Goal: Information Seeking & Learning: Learn about a topic

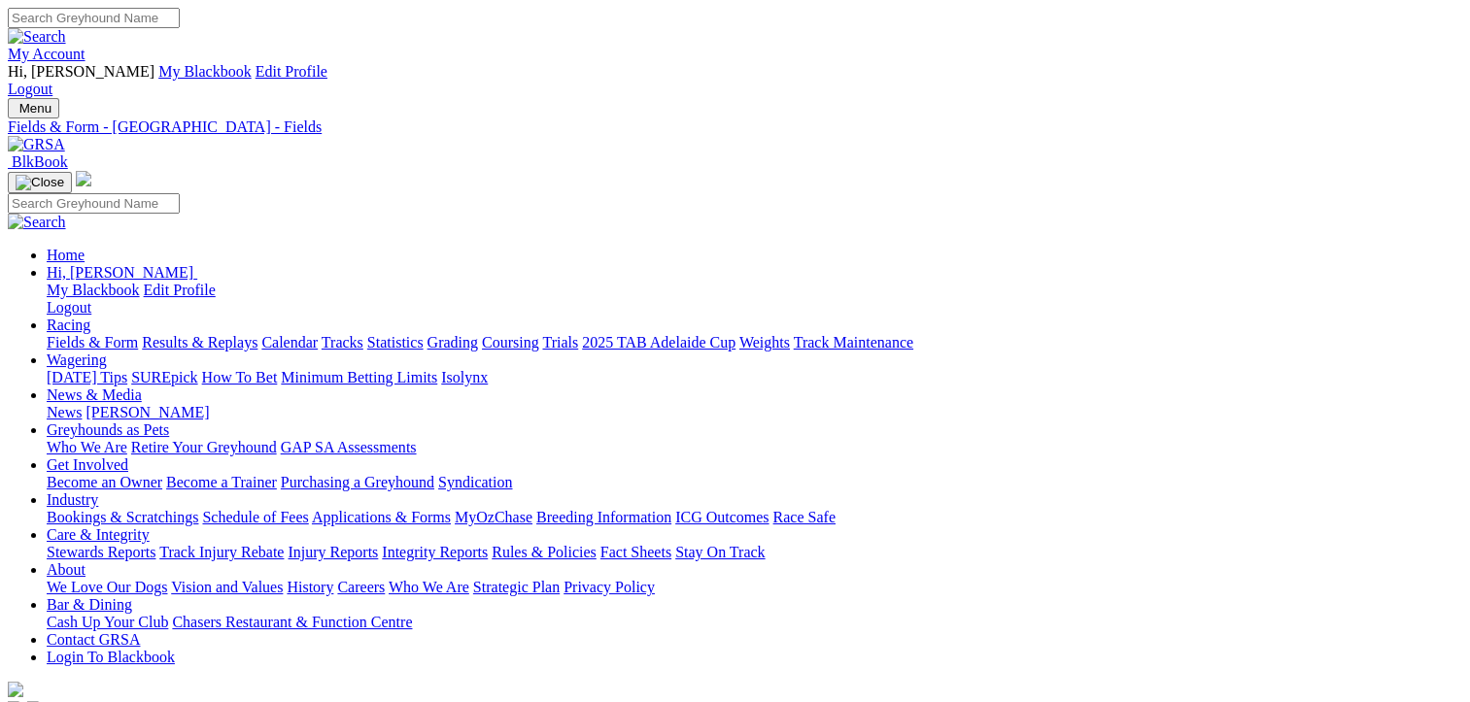
click at [91, 334] on link "Fields & Form" at bounding box center [92, 342] width 91 height 17
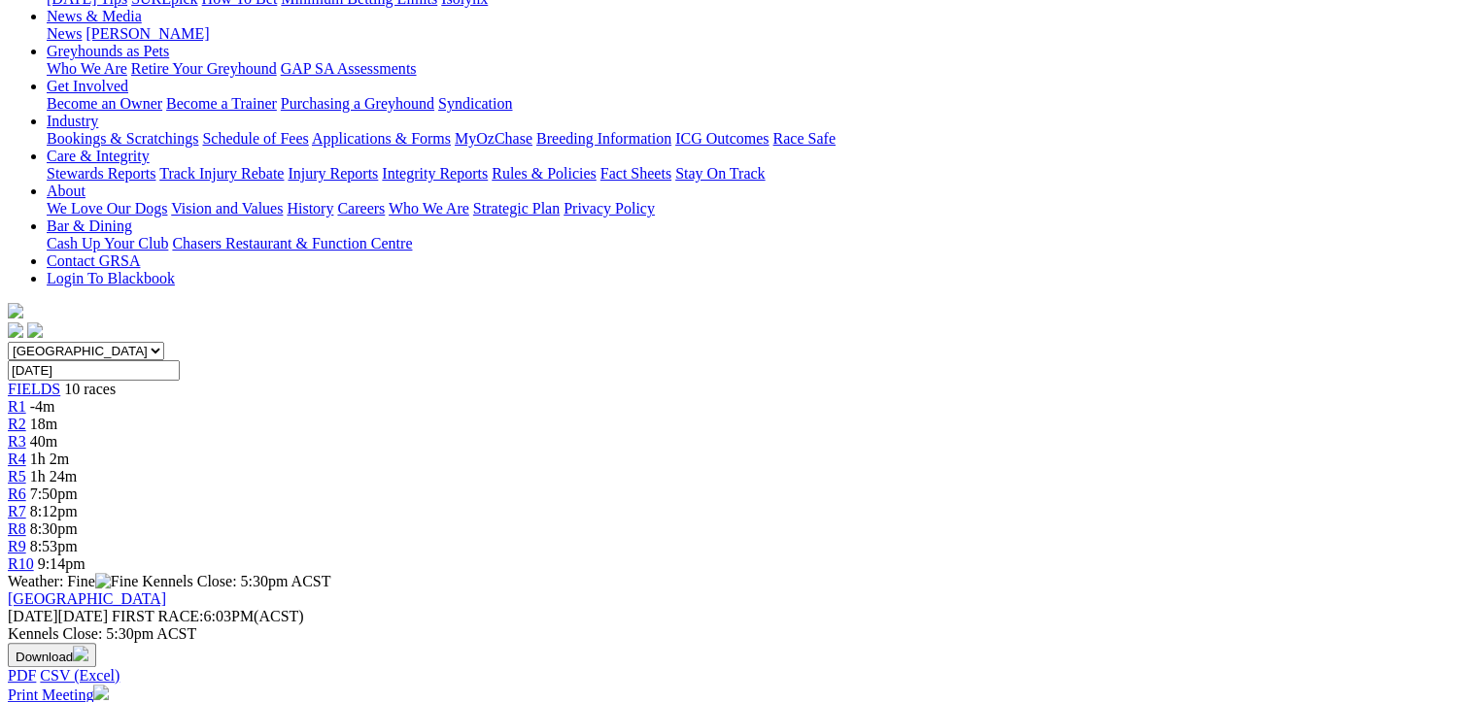
scroll to position [389, 0]
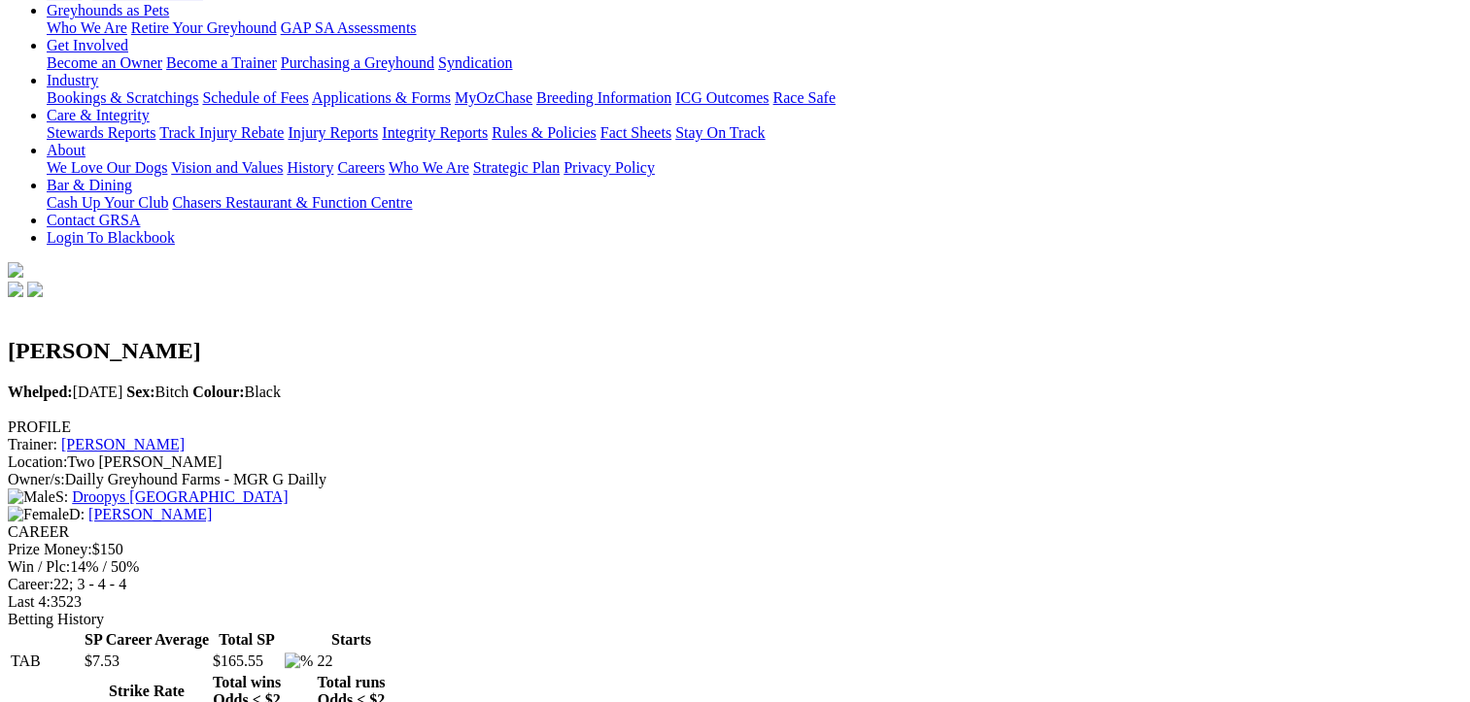
scroll to position [486, 0]
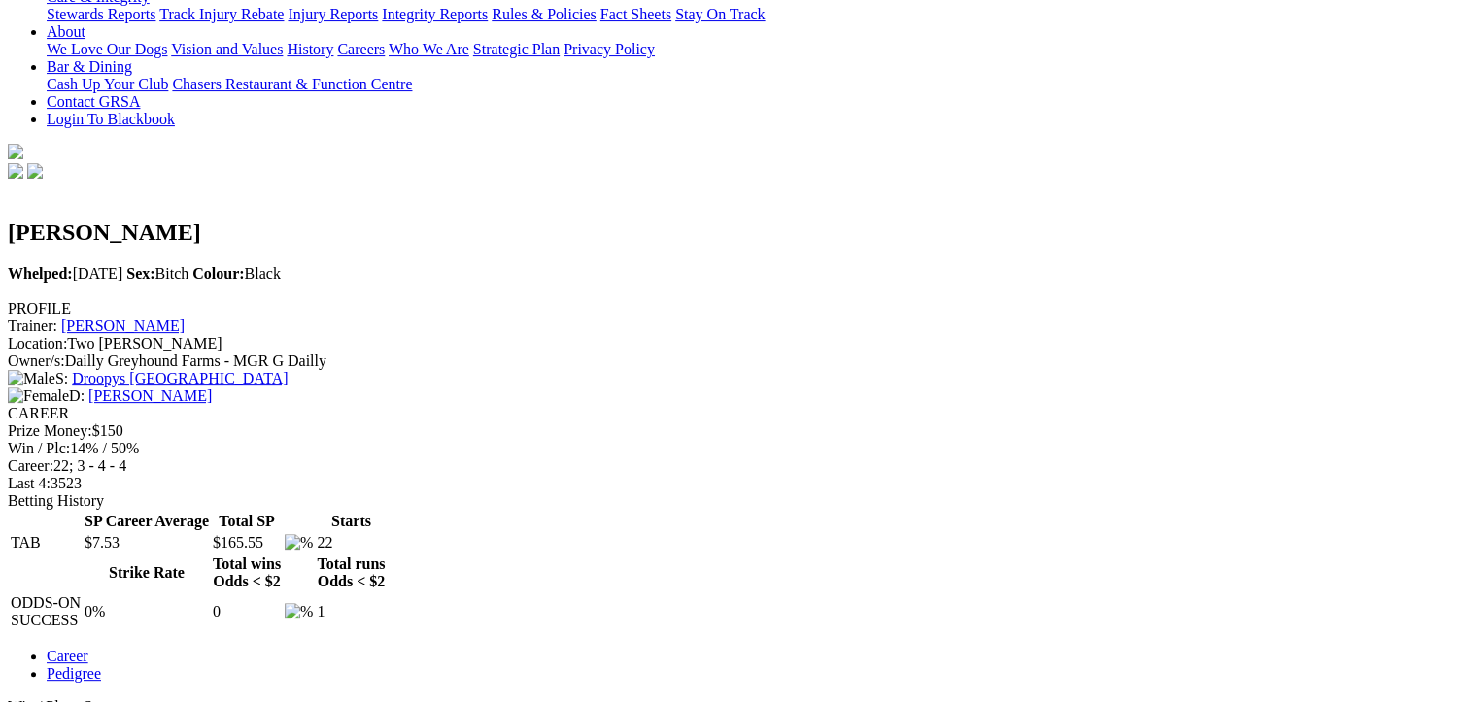
scroll to position [777, 0]
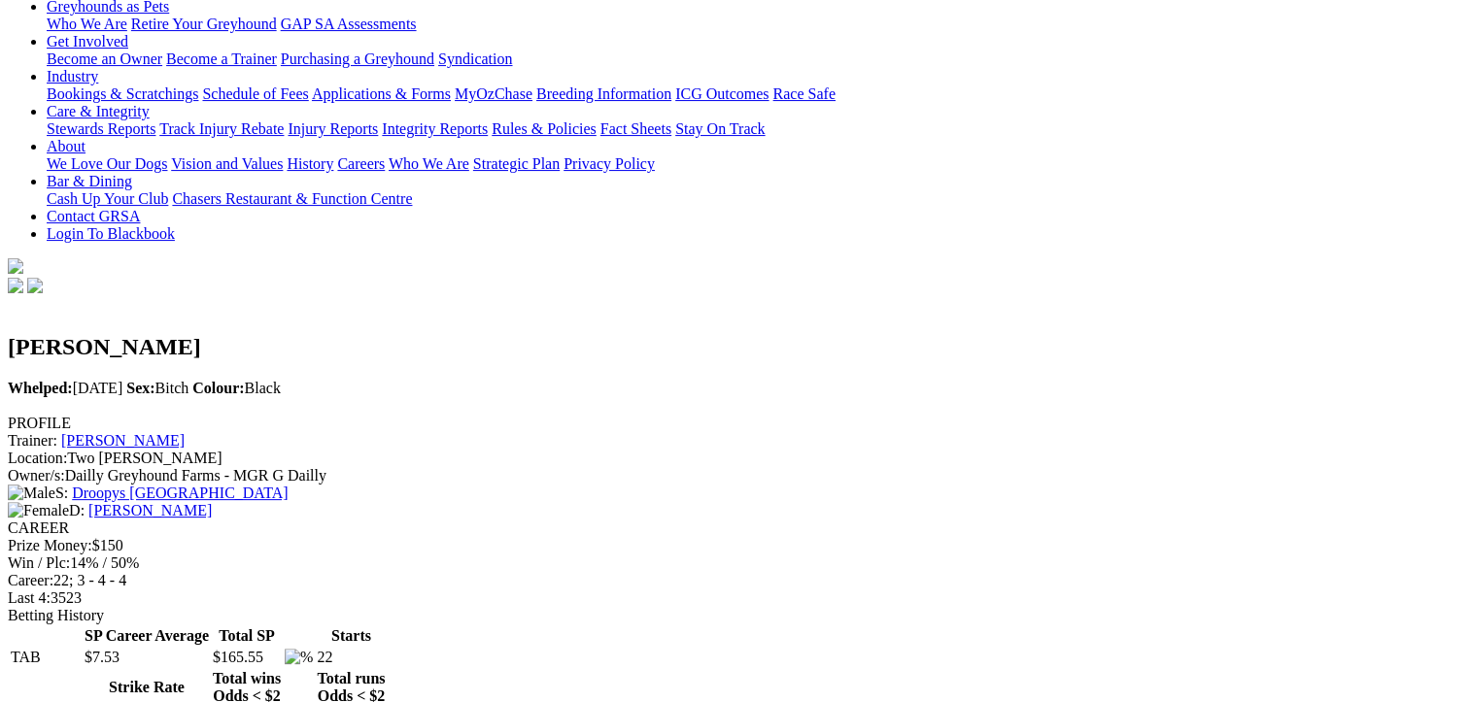
scroll to position [291, 0]
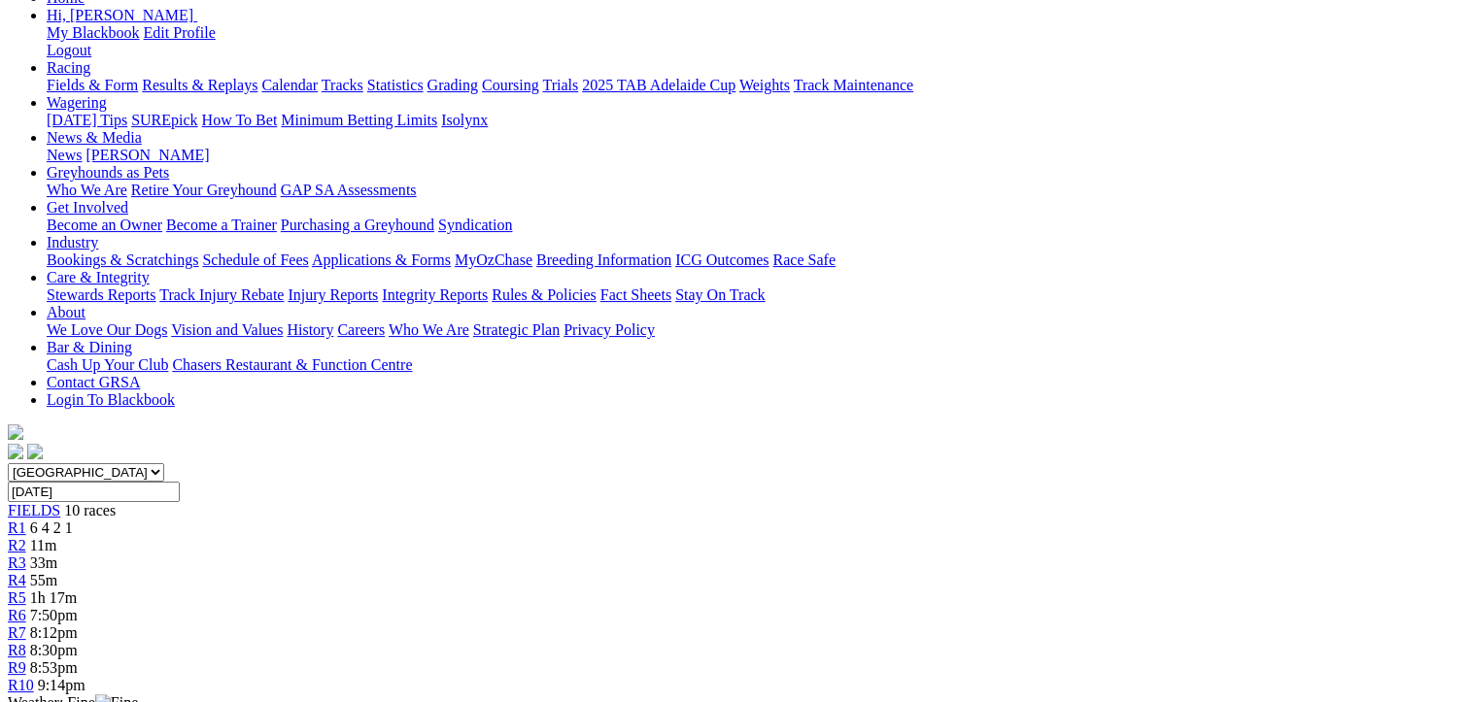
scroll to position [291, 0]
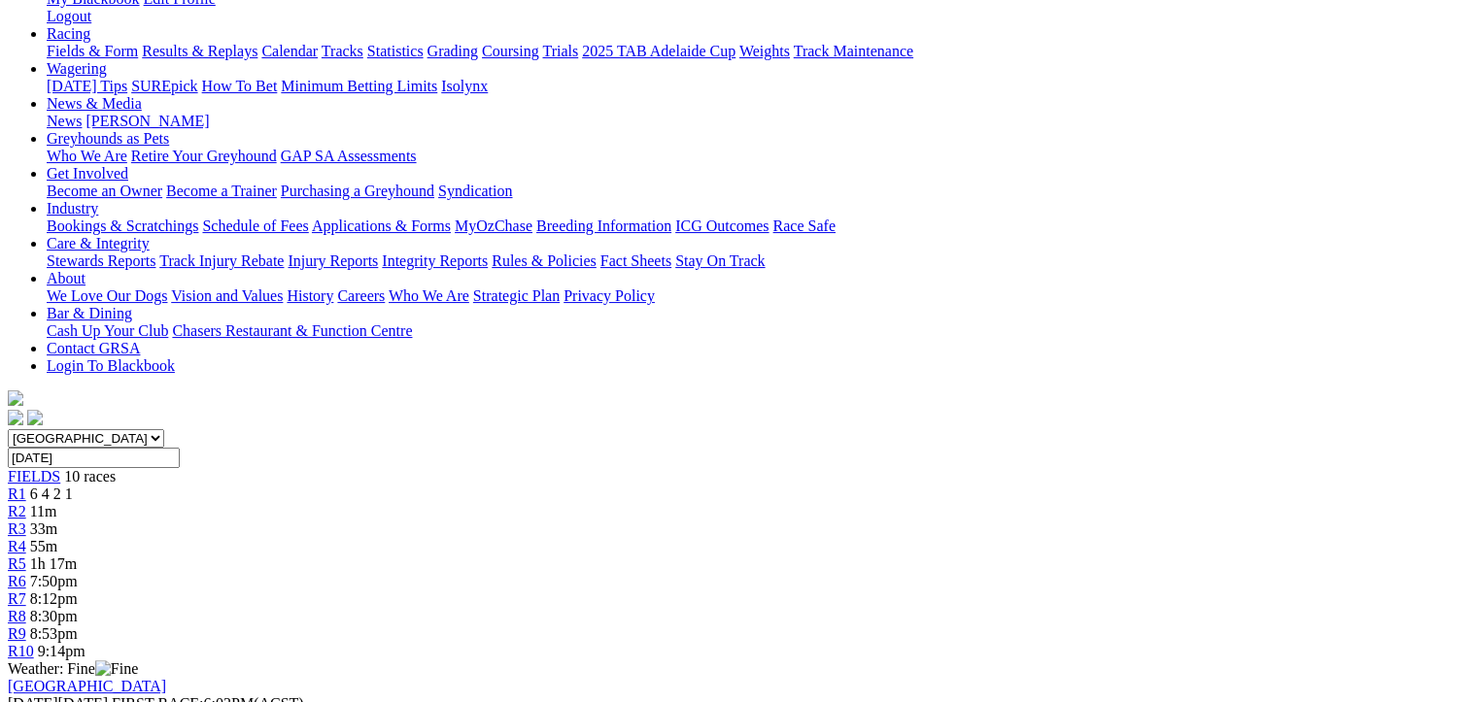
click at [57, 503] on span "11m" at bounding box center [43, 511] width 27 height 17
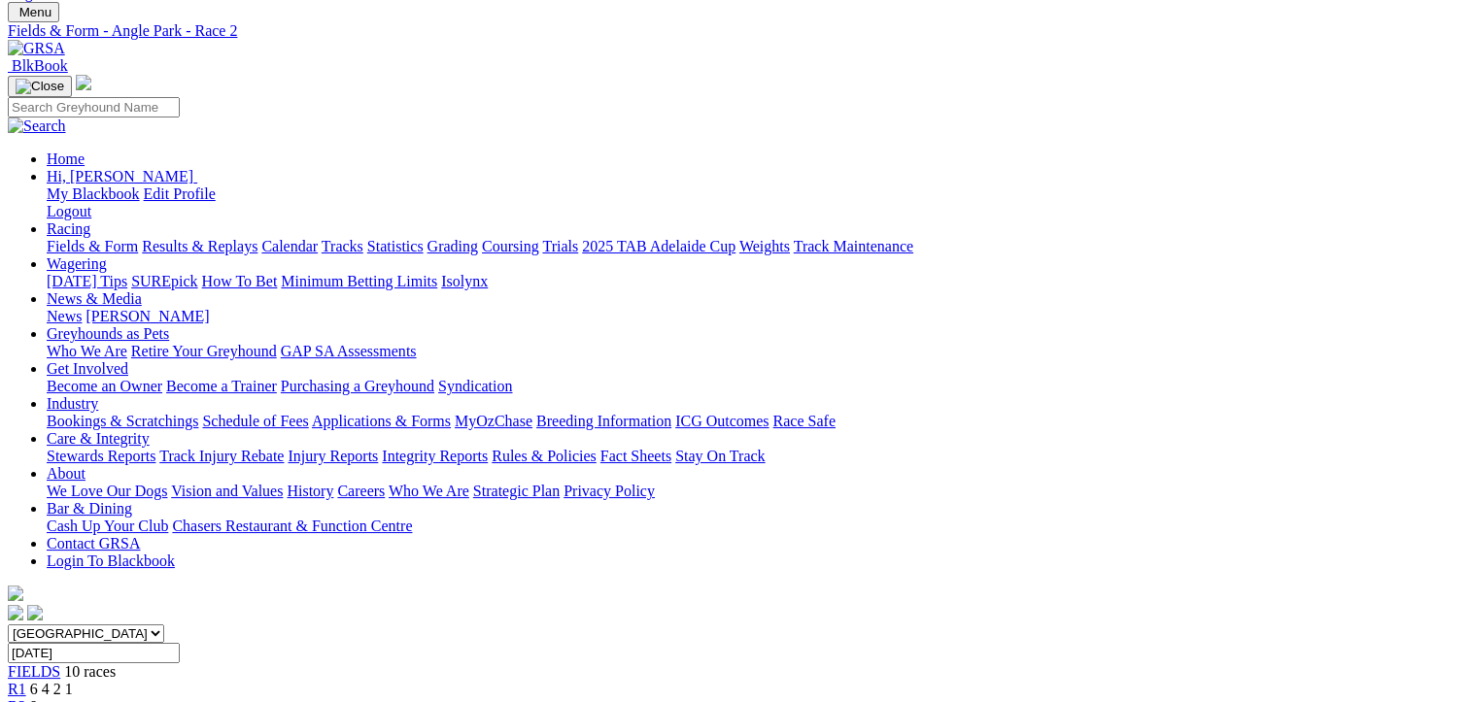
scroll to position [97, 0]
click at [73, 680] on span "6 4 2 1" at bounding box center [51, 688] width 43 height 17
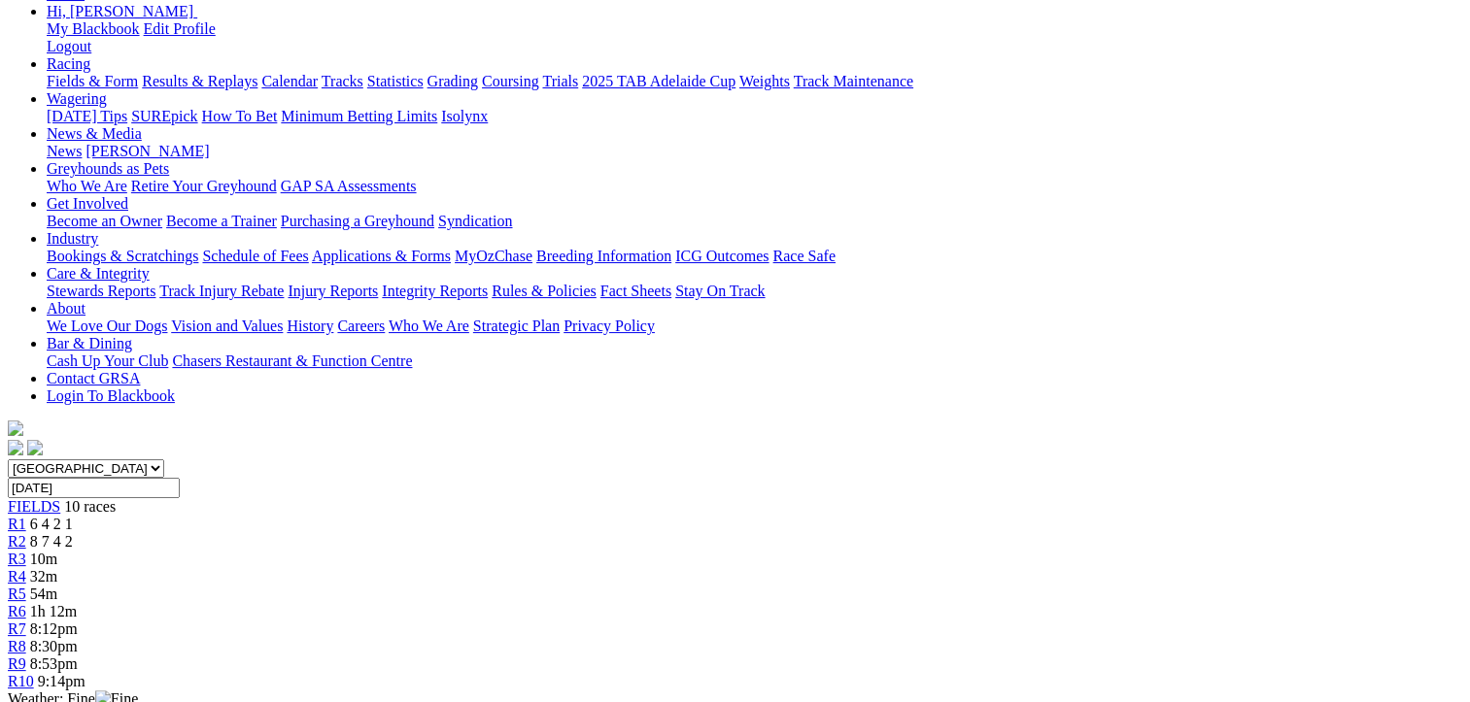
scroll to position [291, 0]
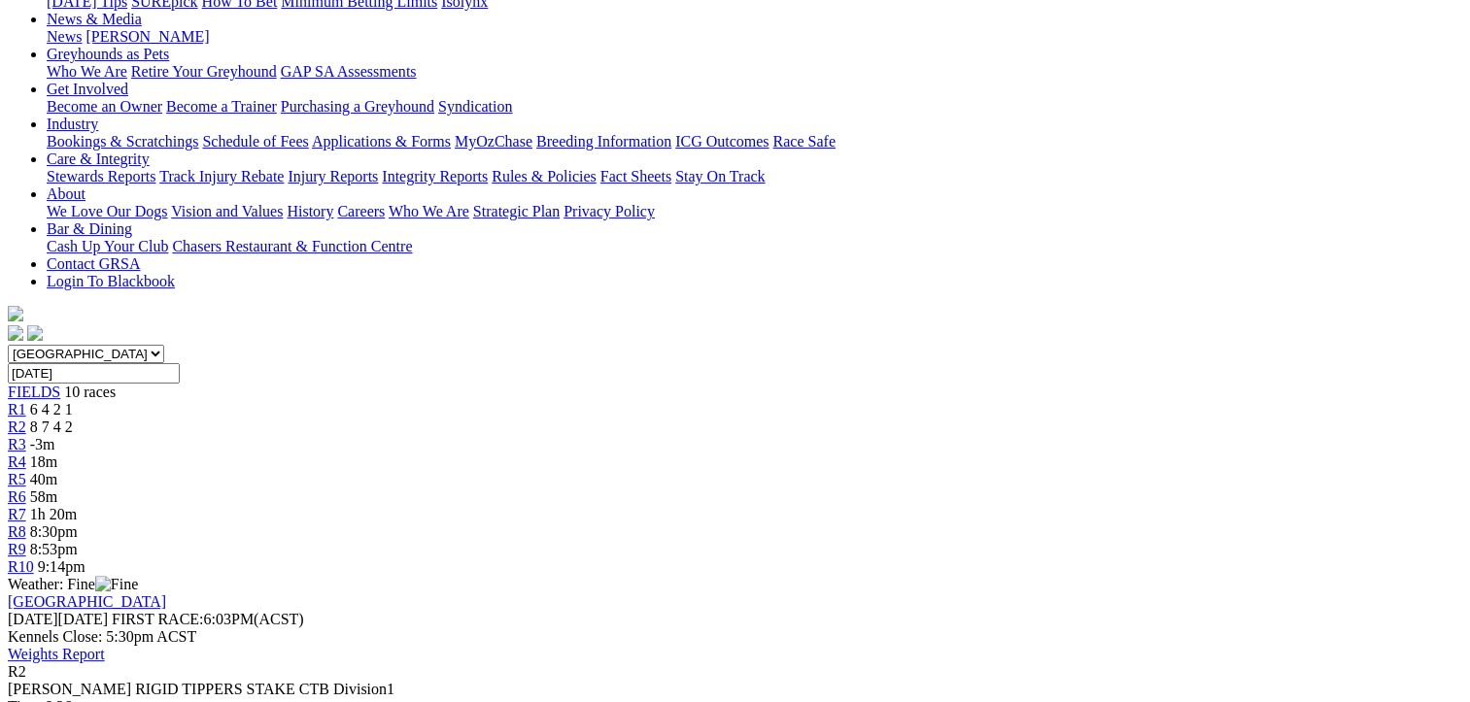
scroll to position [389, 0]
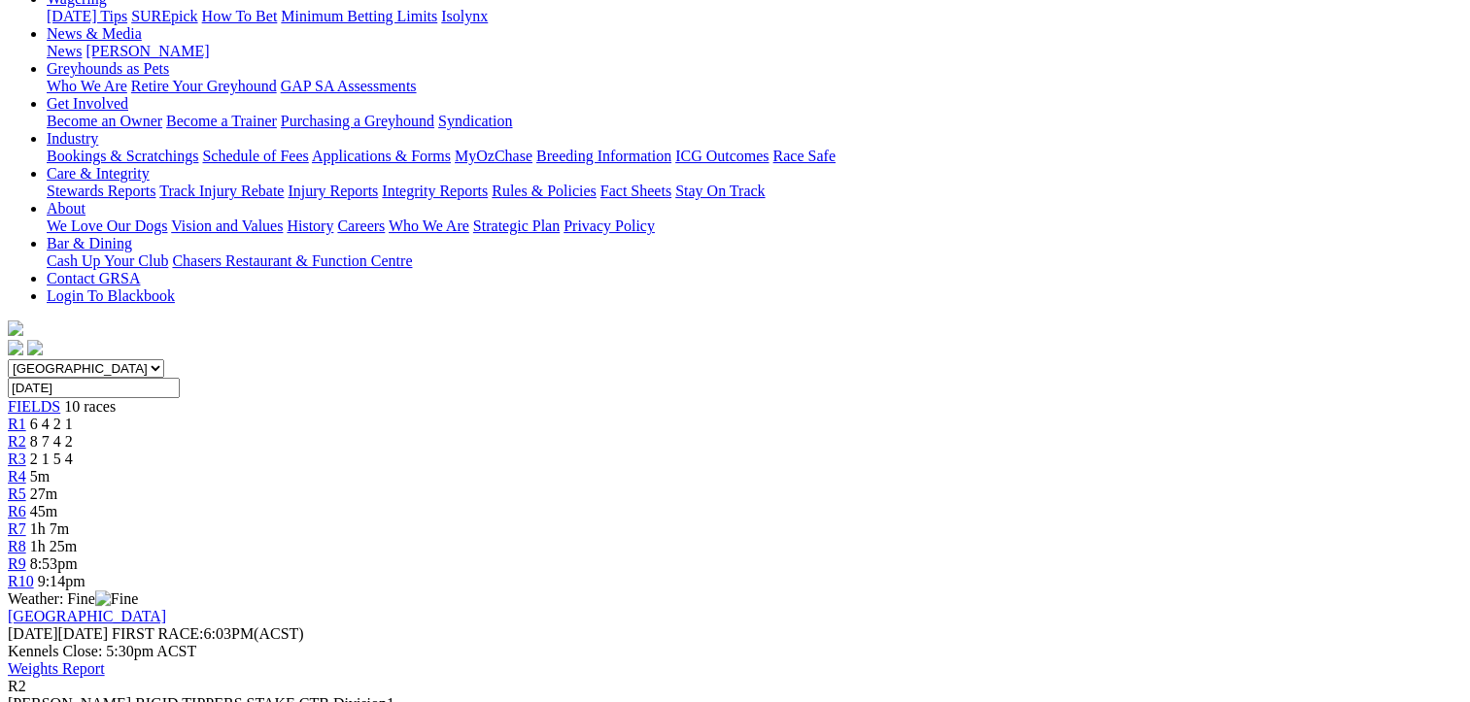
scroll to position [291, 0]
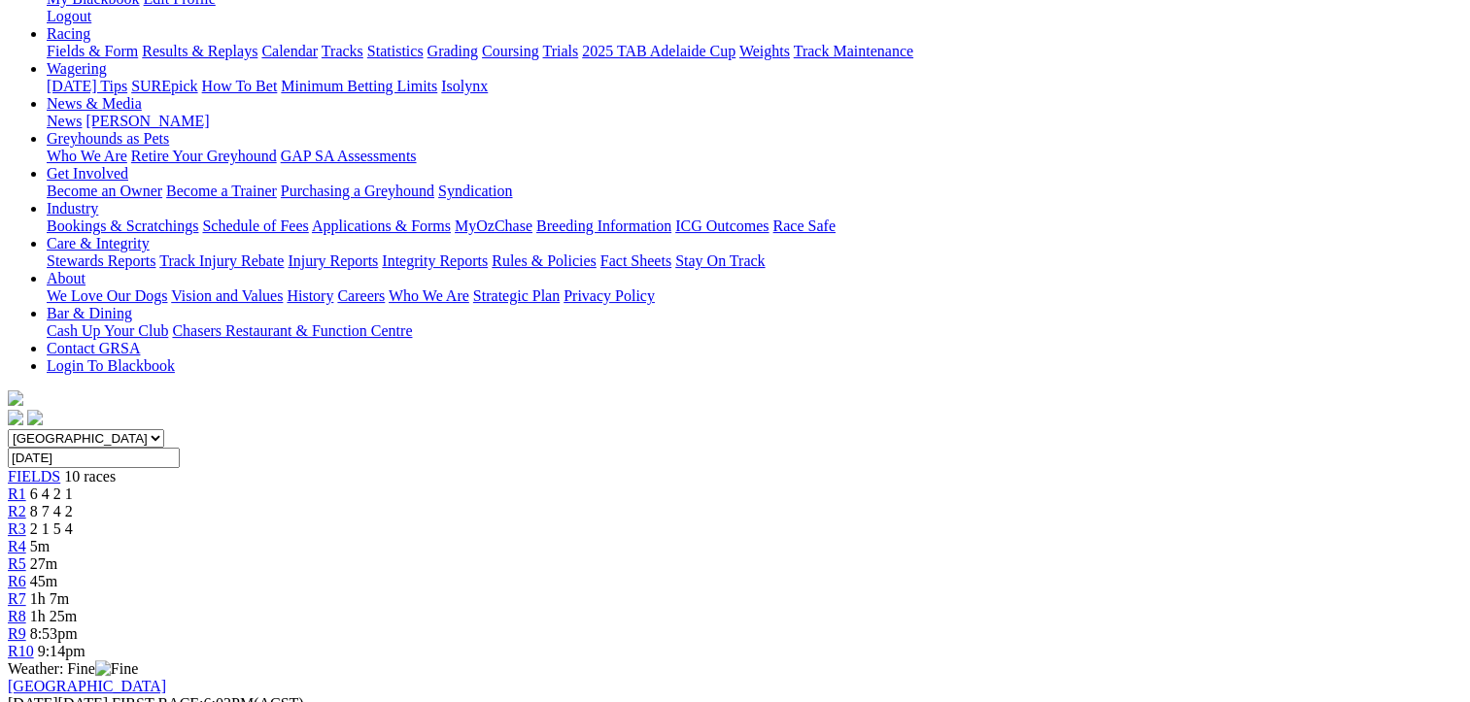
click at [73, 521] on span "2 1 5 4" at bounding box center [51, 529] width 43 height 17
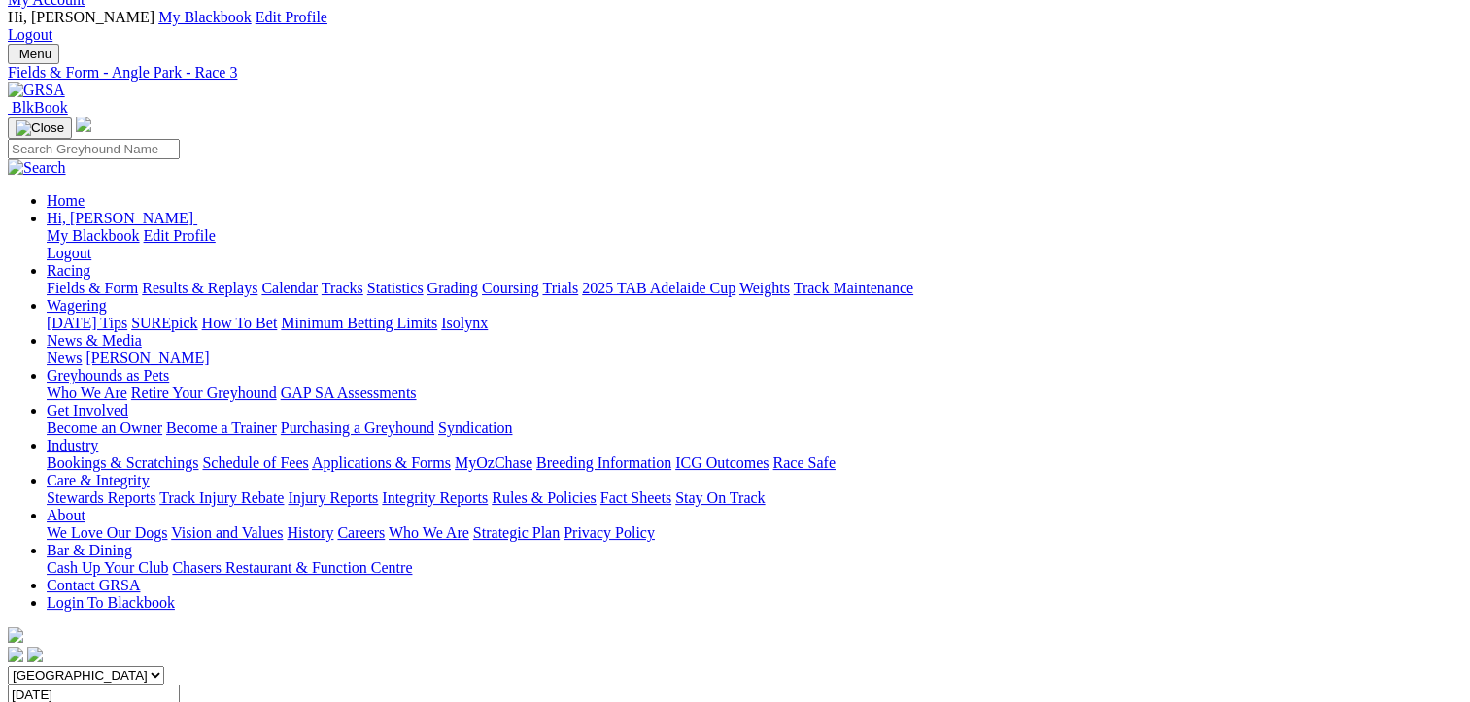
scroll to position [97, 0]
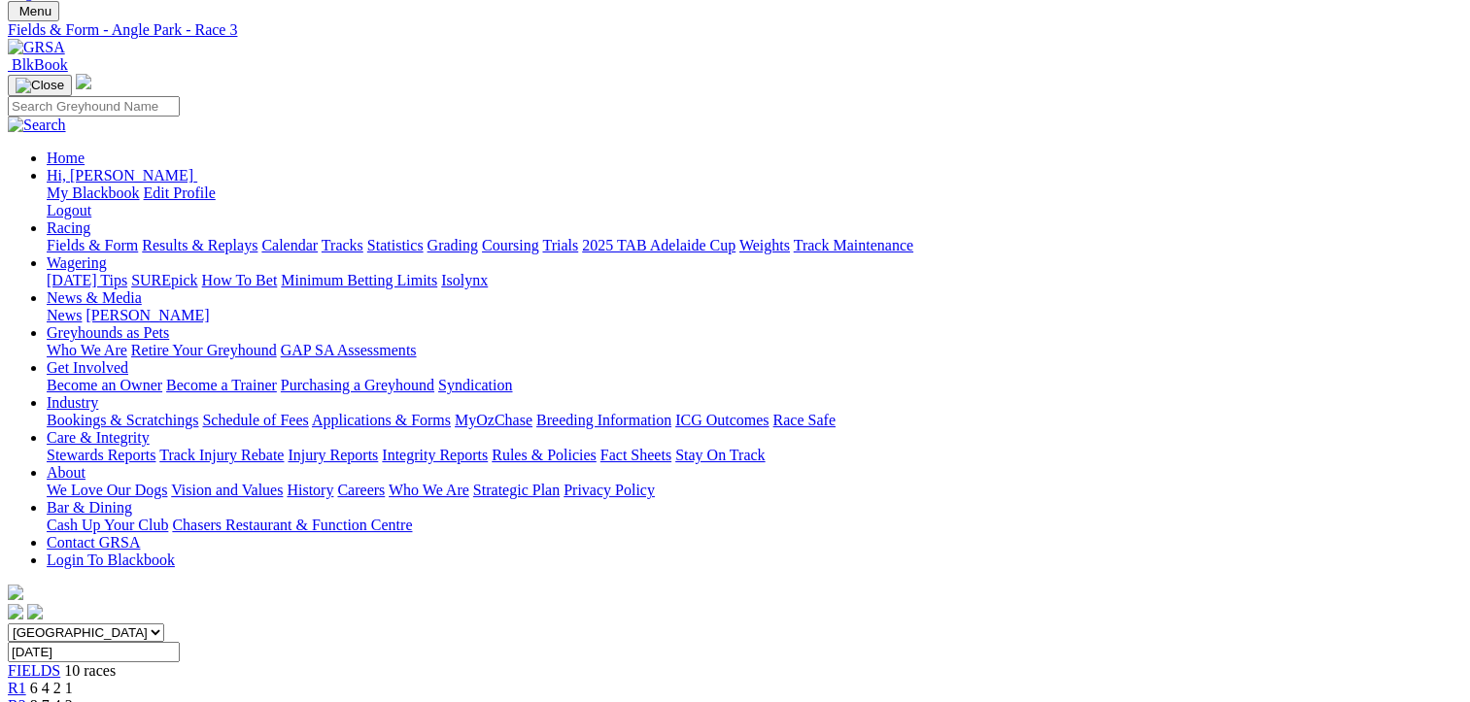
click at [73, 697] on span "8 7 4 2" at bounding box center [51, 705] width 43 height 17
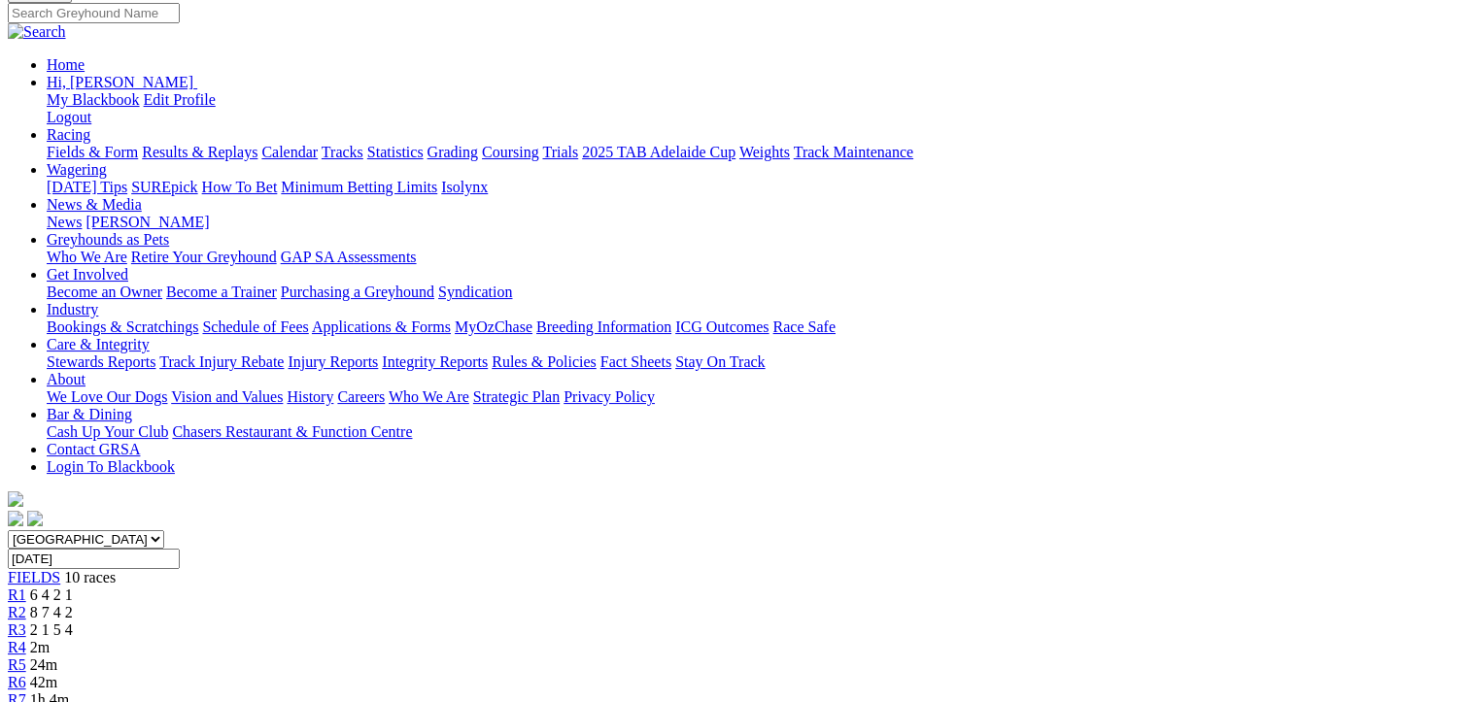
scroll to position [97, 0]
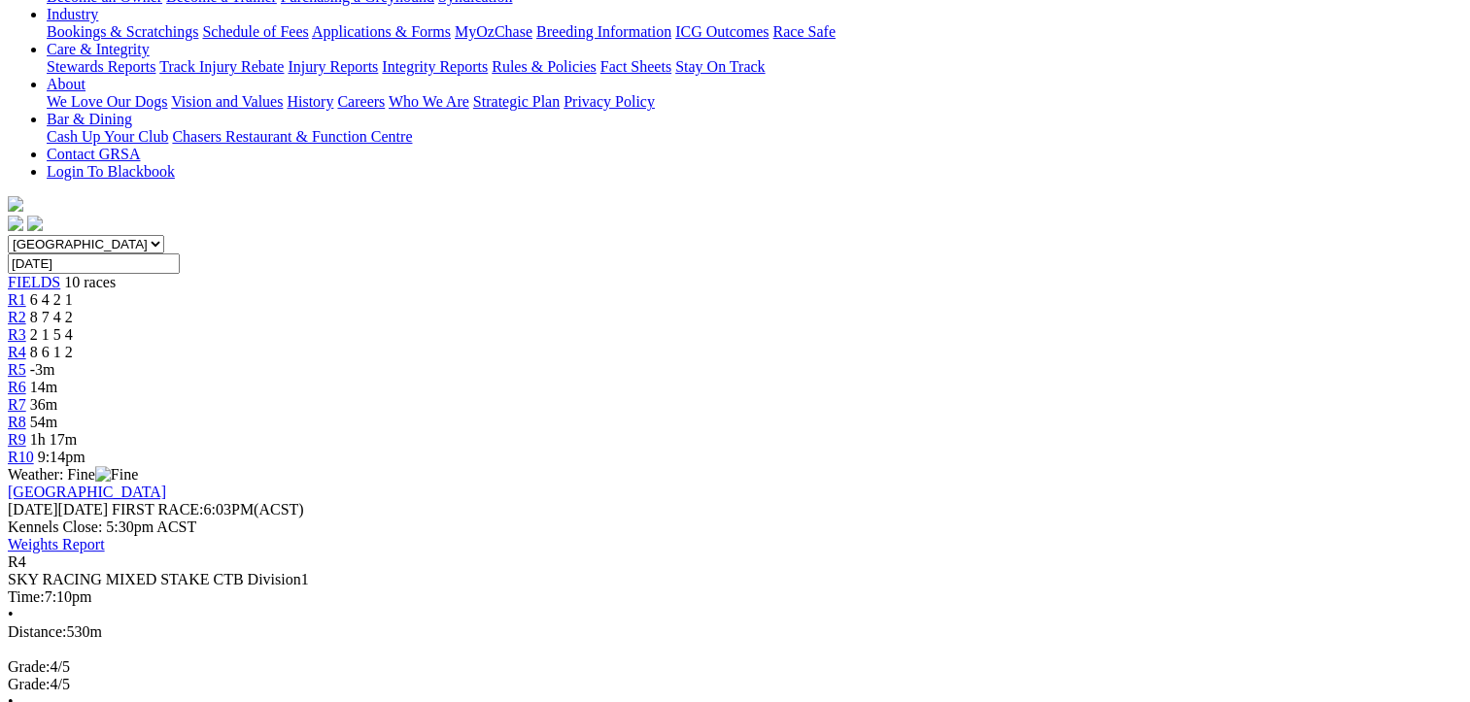
scroll to position [97, 0]
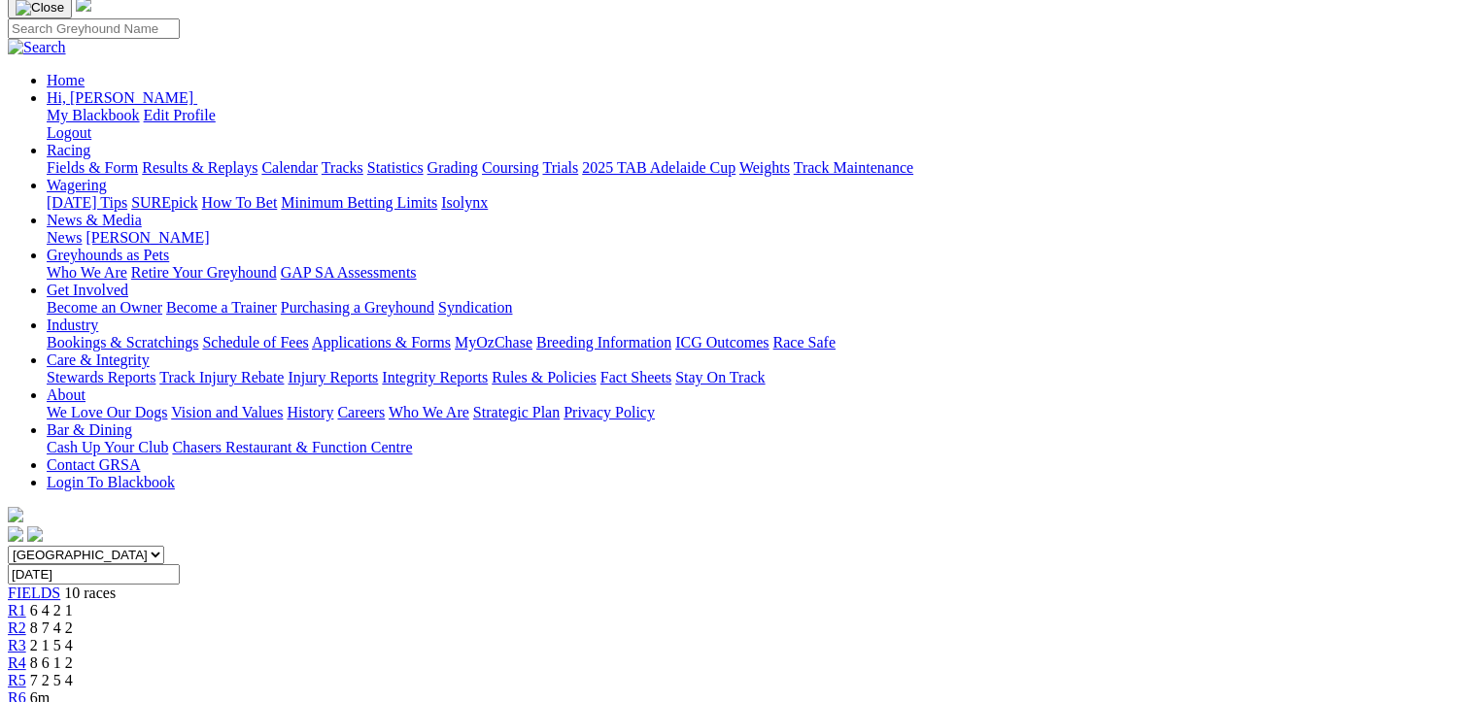
scroll to position [389, 0]
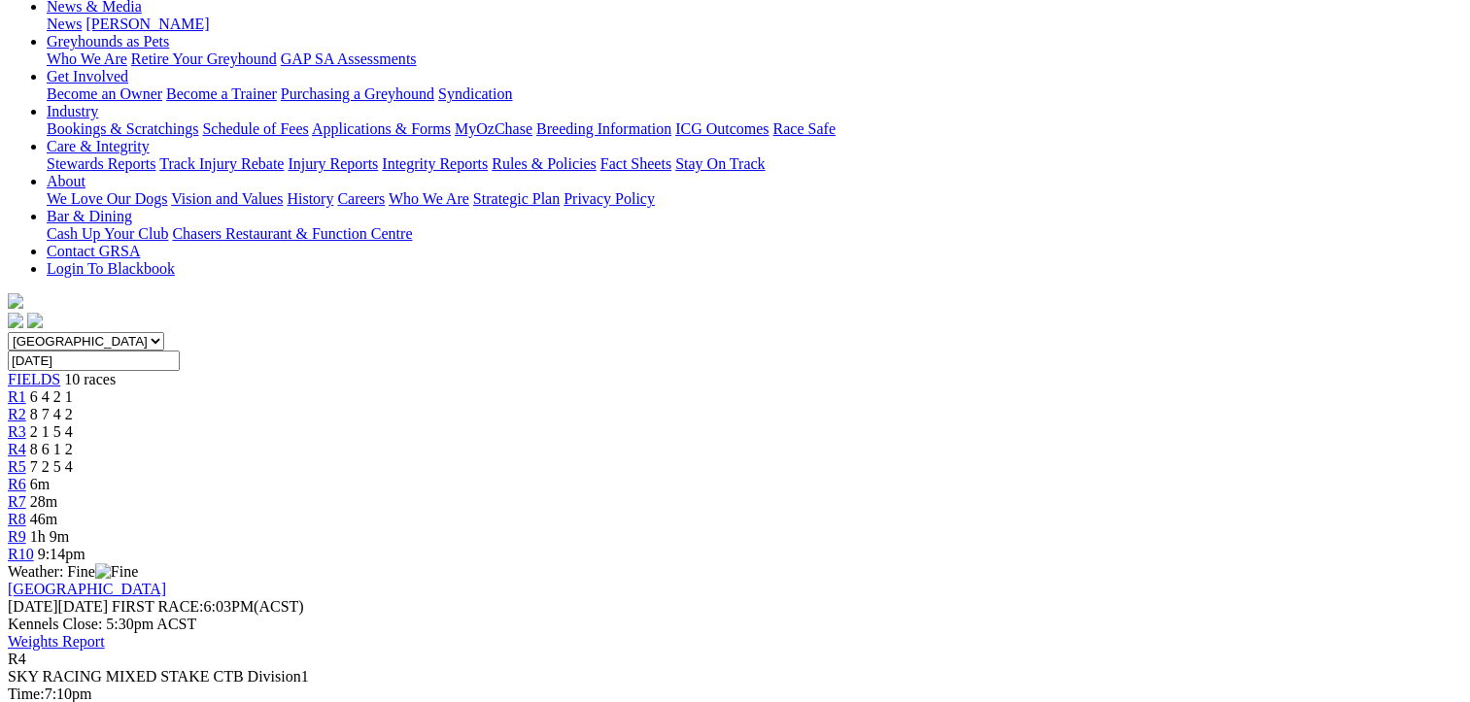
scroll to position [97, 0]
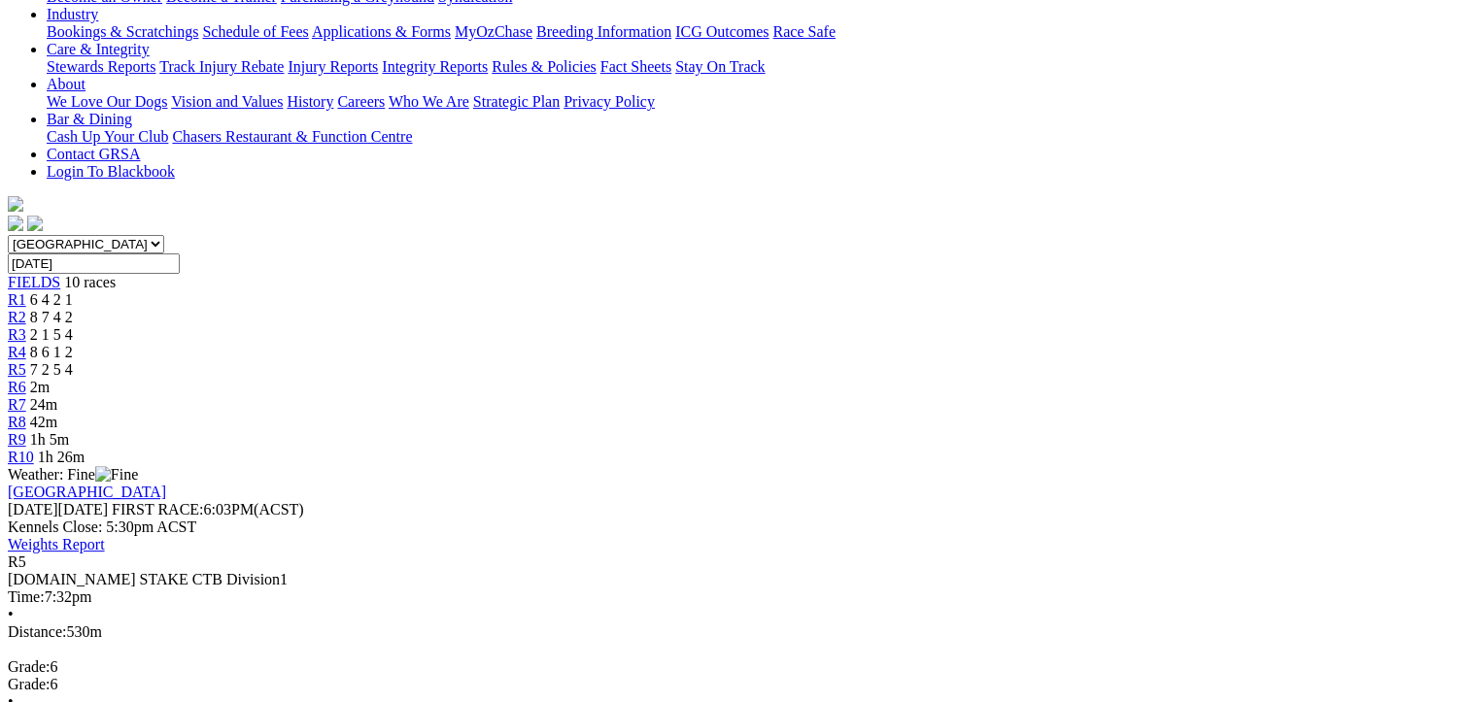
scroll to position [389, 0]
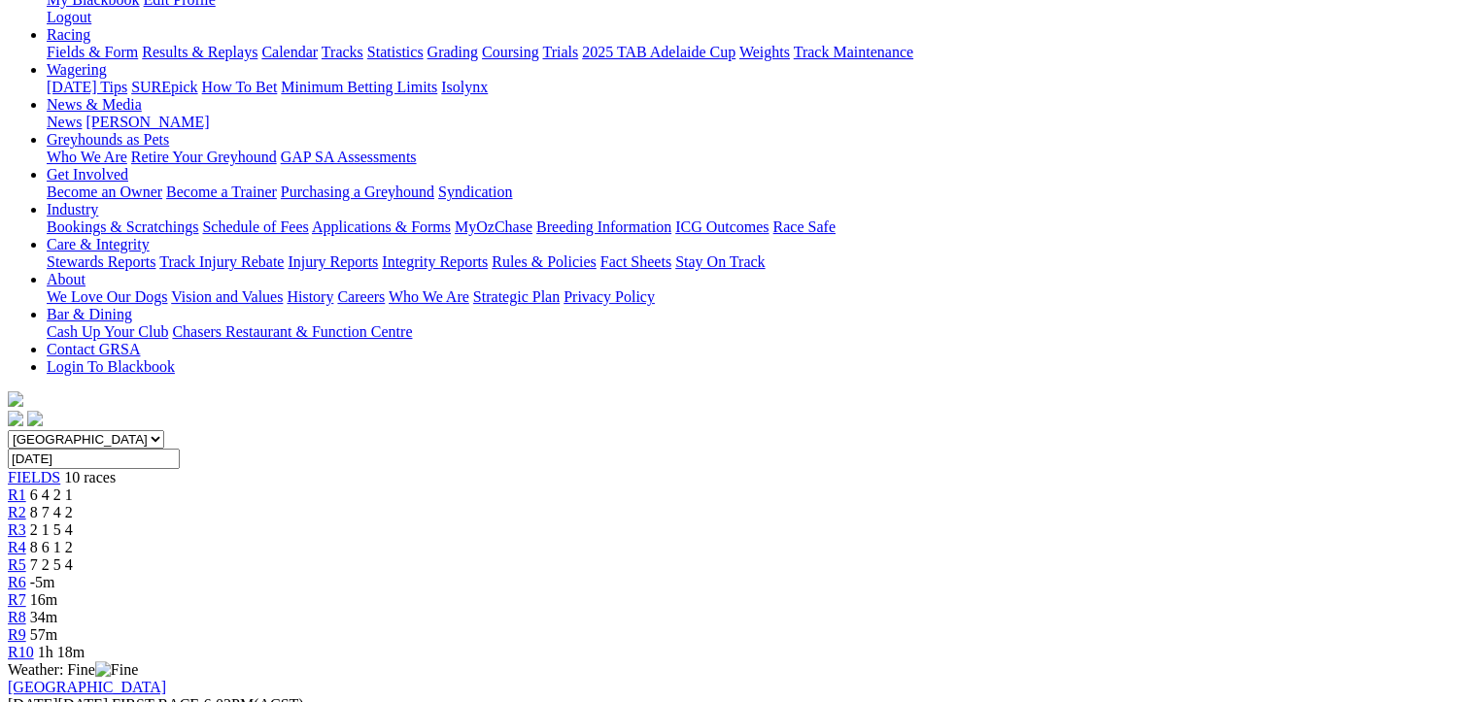
scroll to position [291, 0]
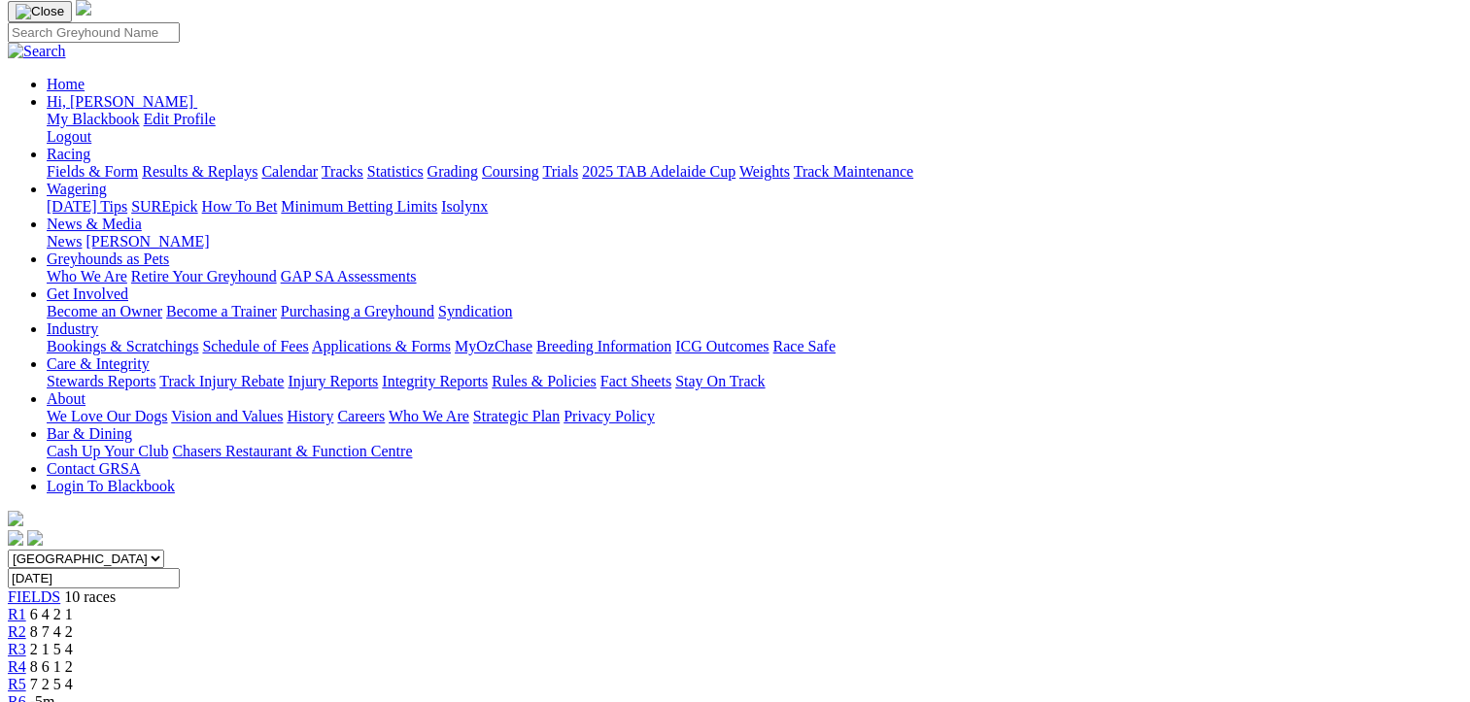
scroll to position [0, 0]
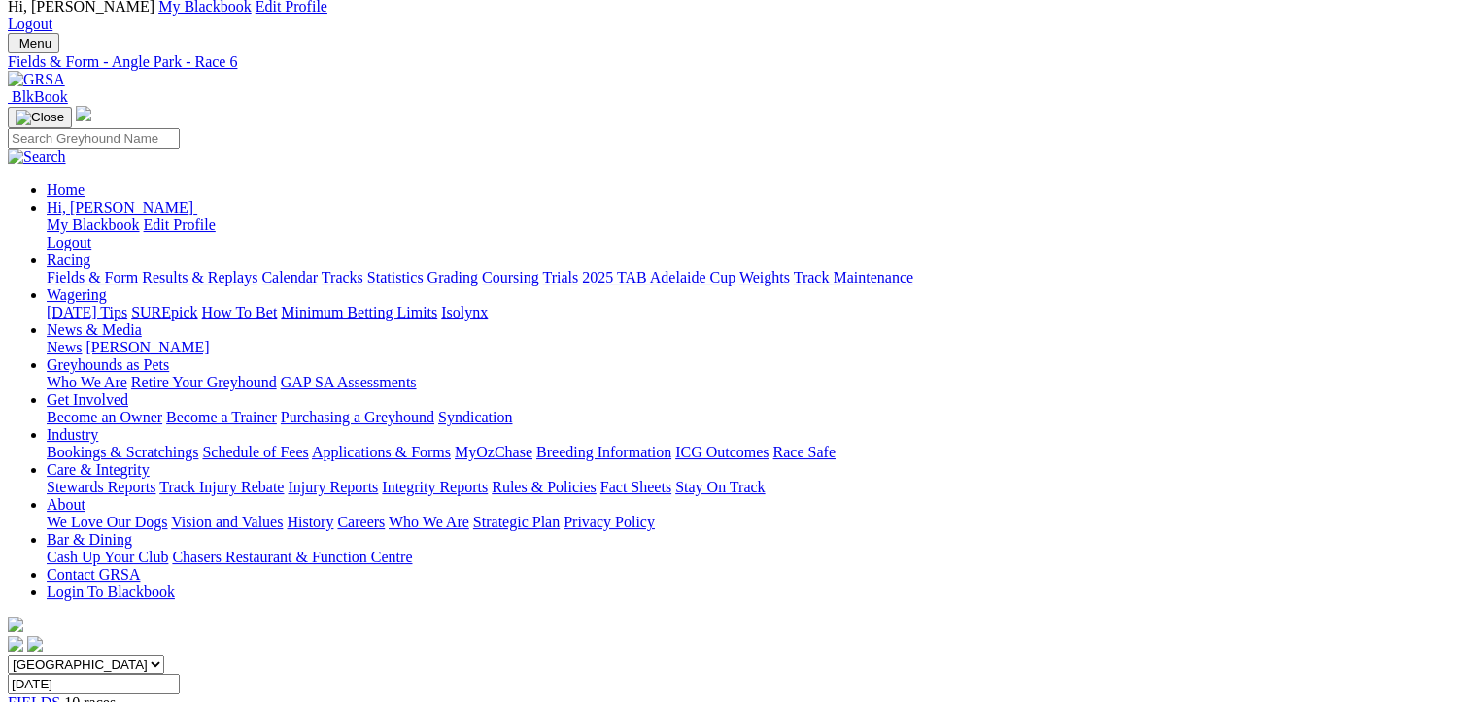
scroll to position [97, 0]
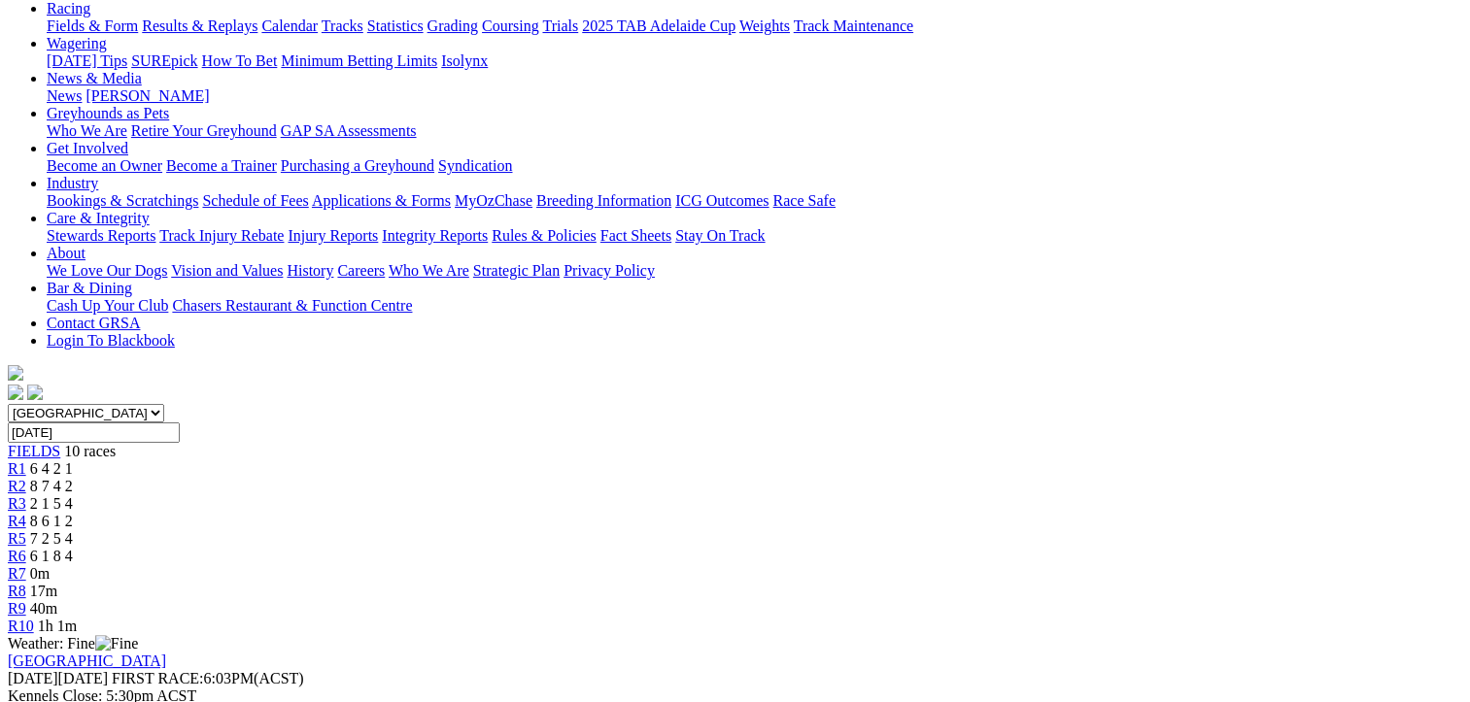
scroll to position [97, 0]
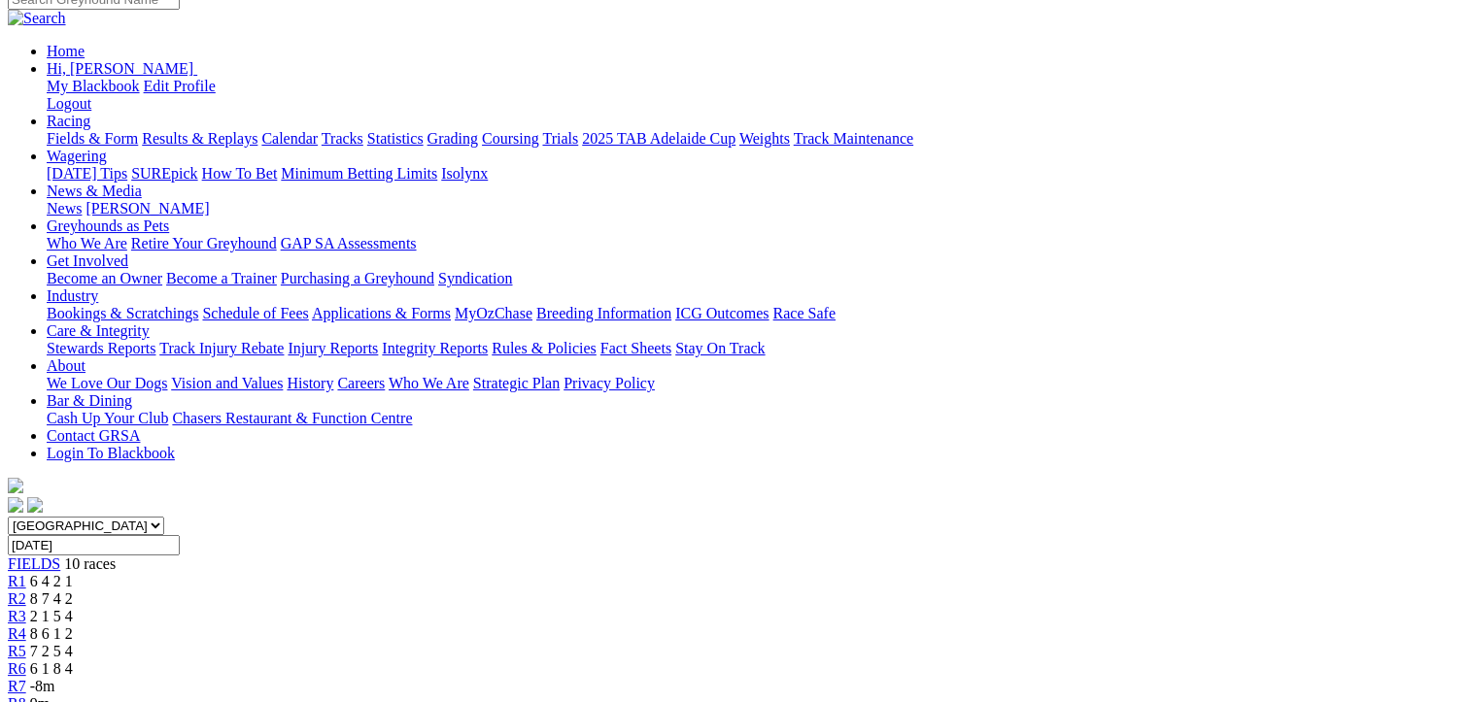
scroll to position [194, 0]
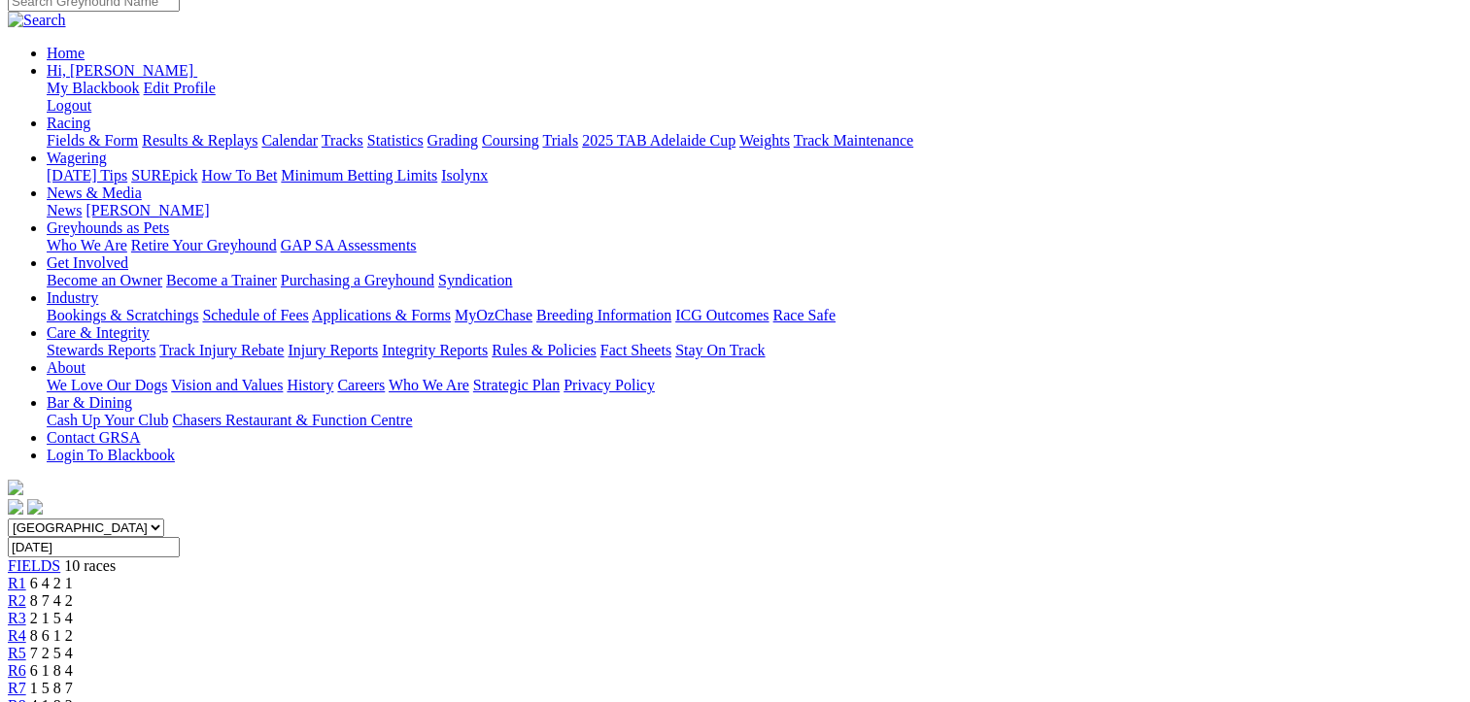
scroll to position [97, 0]
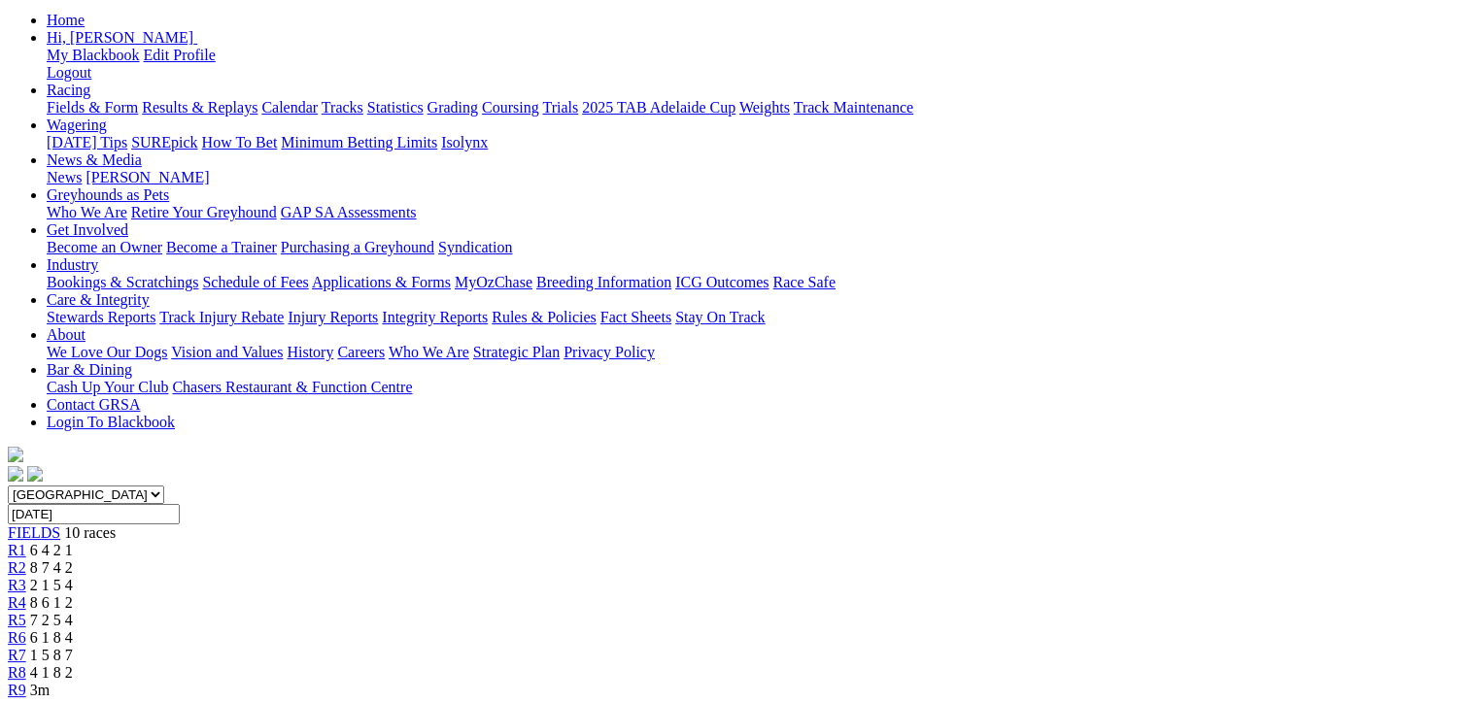
scroll to position [291, 0]
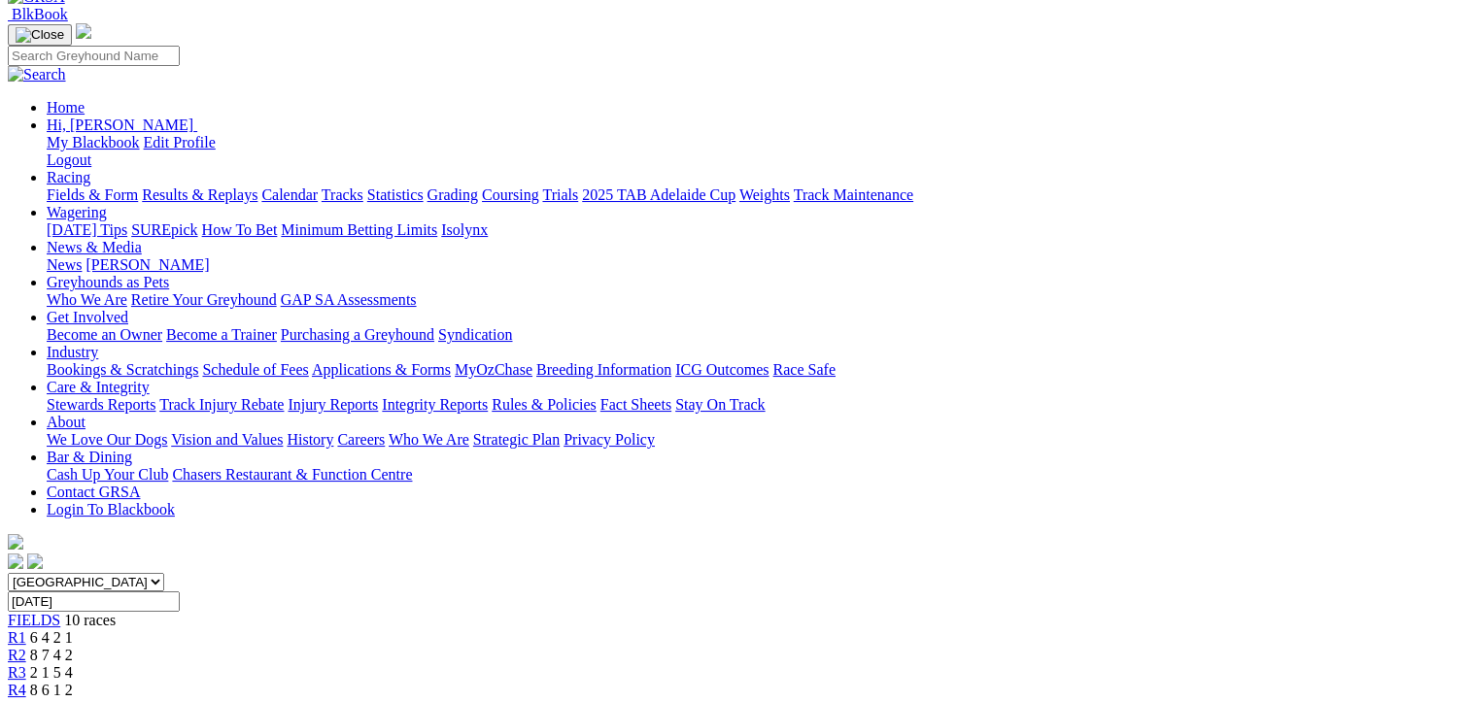
scroll to position [194, 0]
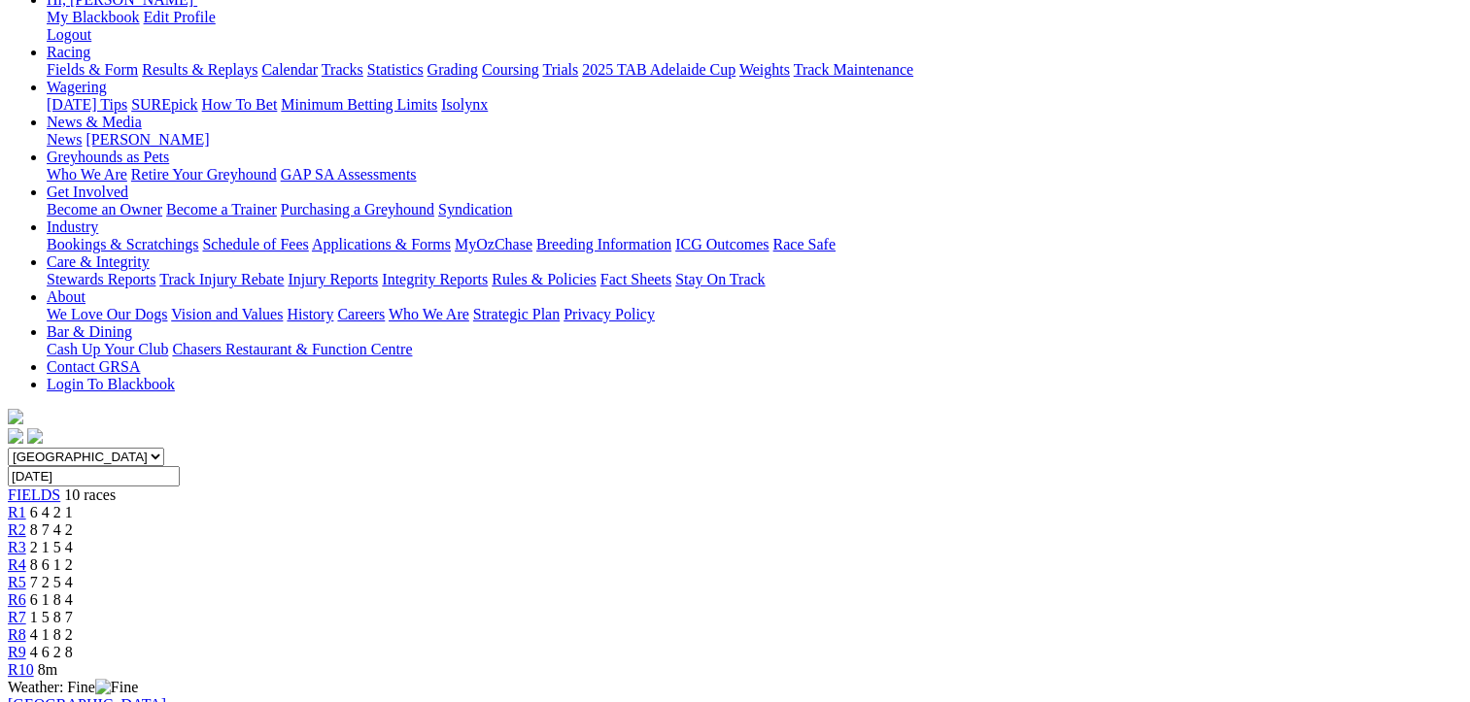
scroll to position [97, 0]
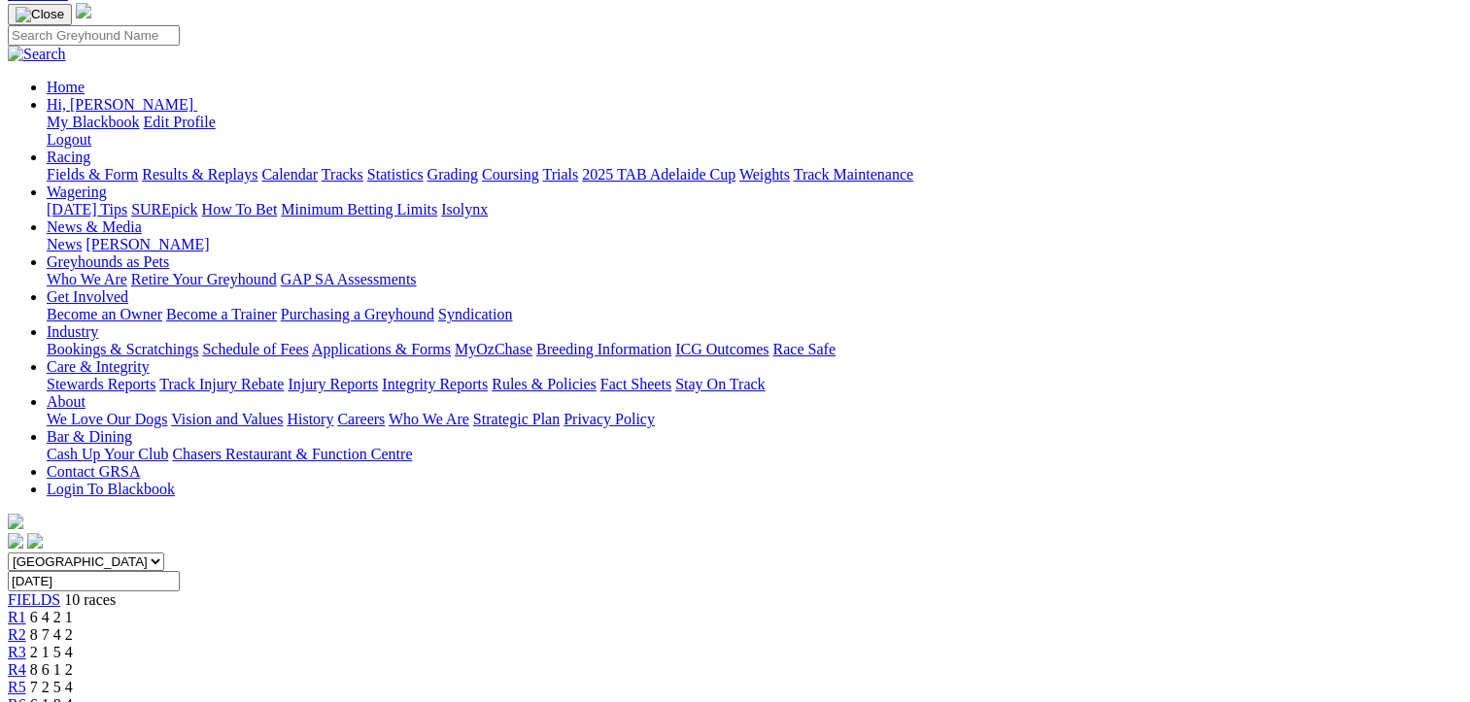
scroll to position [97, 0]
